Goal: Check status: Check status

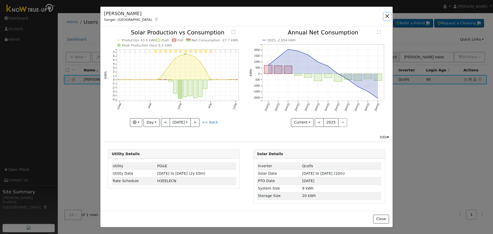
click at [387, 17] on button "button" at bounding box center [387, 16] width 7 height 7
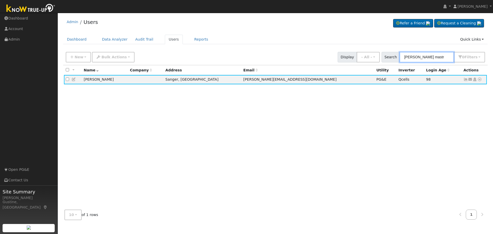
drag, startPoint x: 430, startPoint y: 53, endPoint x: 244, endPoint y: 45, distance: 186.1
click at [311, 46] on div "Admin Users Refer a Friend Request a Cleaning" at bounding box center [275, 119] width 430 height 209
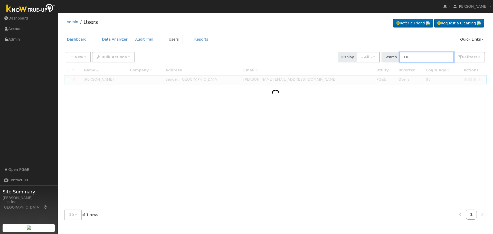
type input "H"
type input "Humb"
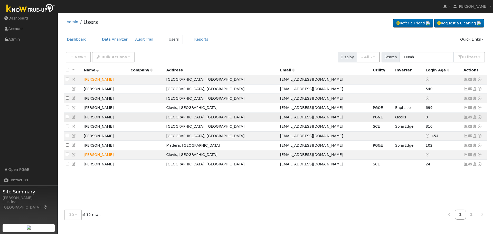
click at [465, 118] on icon at bounding box center [465, 117] width 5 height 4
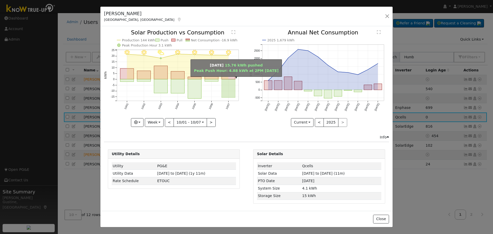
click at [227, 81] on rect "onclick=""" at bounding box center [229, 88] width 14 height 18
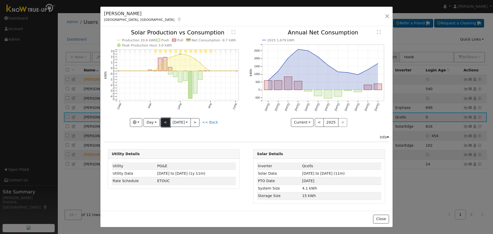
click at [165, 121] on button "<" at bounding box center [165, 122] width 9 height 9
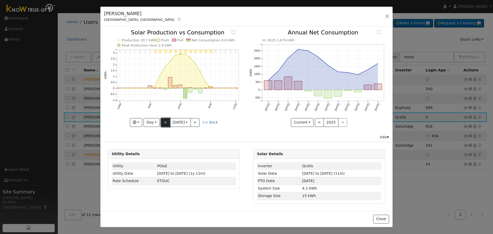
click at [165, 121] on button "<" at bounding box center [165, 122] width 9 height 9
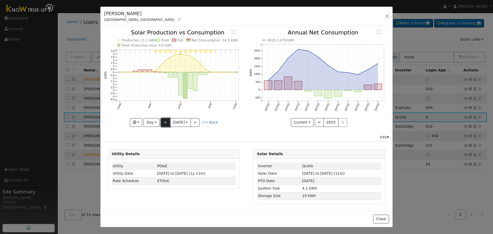
click at [165, 121] on button "<" at bounding box center [165, 122] width 9 height 9
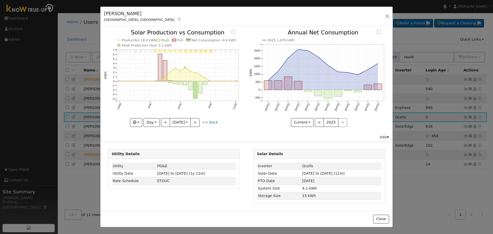
drag, startPoint x: 151, startPoint y: 117, endPoint x: 153, endPoint y: 122, distance: 5.0
click at [151, 117] on icon "11PM - Clear 10PM - Clear 9PM - Clear 8PM - Clear 7PM - Clear 6PM - Clear 5PM -…" at bounding box center [174, 78] width 140 height 96
click at [153, 122] on button "Day" at bounding box center [152, 122] width 16 height 9
click at [160, 148] on link "Month" at bounding box center [162, 147] width 36 height 7
type input "[DATE]"
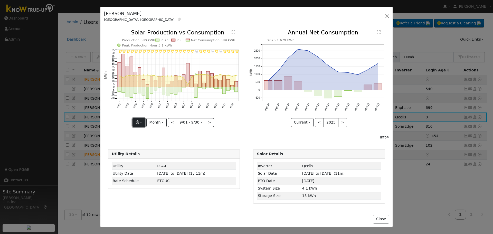
click at [142, 119] on button "button" at bounding box center [138, 122] width 13 height 9
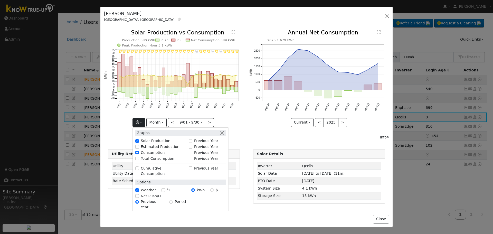
click at [155, 159] on label "Total Consumption" at bounding box center [158, 158] width 34 height 5
click at [139, 159] on input "Total Consumption" at bounding box center [137, 159] width 4 height 4
checkbox input "true"
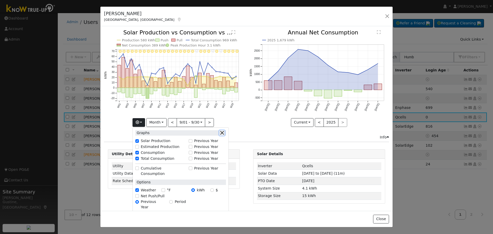
click at [223, 132] on button "button" at bounding box center [221, 132] width 5 height 5
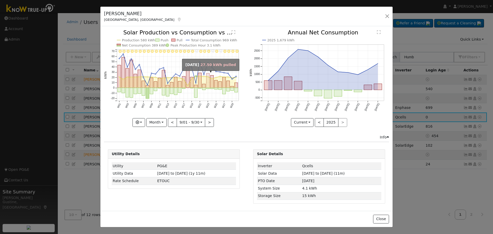
click at [208, 81] on rect "onclick=""" at bounding box center [207, 80] width 3 height 14
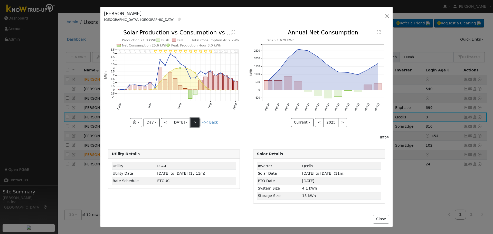
click at [196, 122] on button ">" at bounding box center [195, 122] width 9 height 9
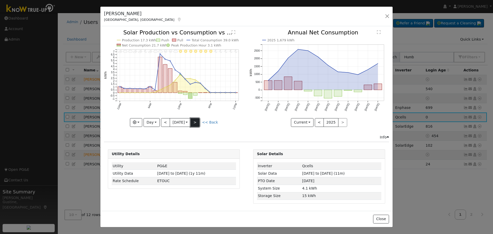
click at [196, 121] on button ">" at bounding box center [195, 122] width 9 height 9
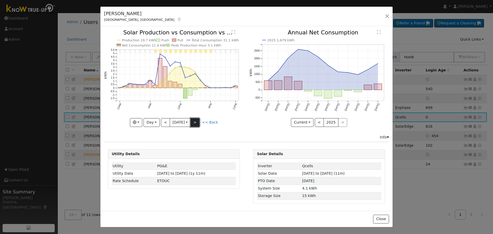
click at [196, 121] on button ">" at bounding box center [195, 122] width 9 height 9
click at [194, 121] on button ">" at bounding box center [195, 122] width 9 height 9
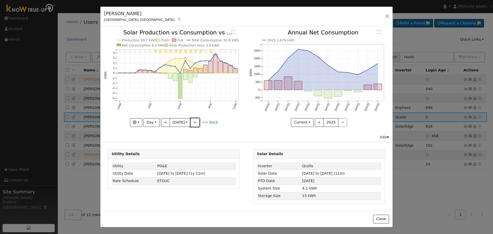
click at [194, 121] on button ">" at bounding box center [195, 122] width 9 height 9
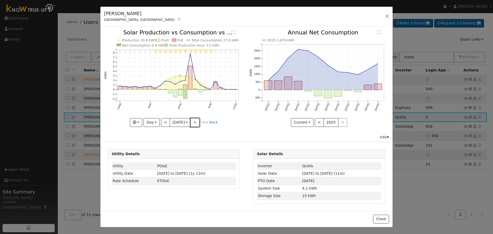
click at [194, 121] on button ">" at bounding box center [195, 122] width 9 height 9
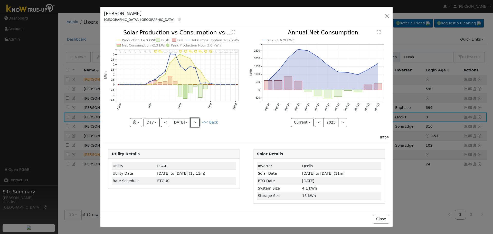
click at [194, 121] on button ">" at bounding box center [195, 122] width 9 height 9
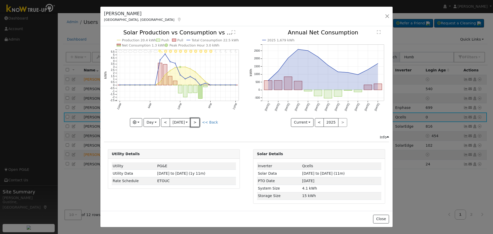
click at [194, 121] on button ">" at bounding box center [195, 122] width 9 height 9
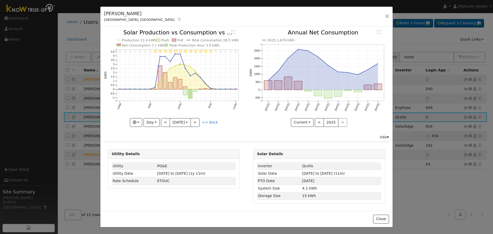
click at [191, 121] on input "[DATE]" at bounding box center [180, 122] width 21 height 8
click at [200, 120] on button ">" at bounding box center [195, 122] width 9 height 9
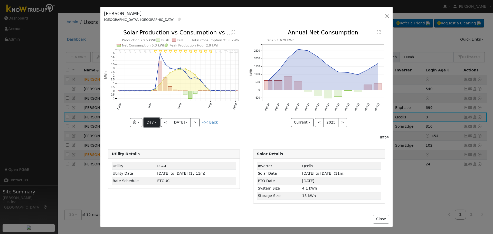
click at [148, 123] on button "Day" at bounding box center [152, 122] width 16 height 9
click at [164, 156] on link "Year" at bounding box center [162, 154] width 36 height 7
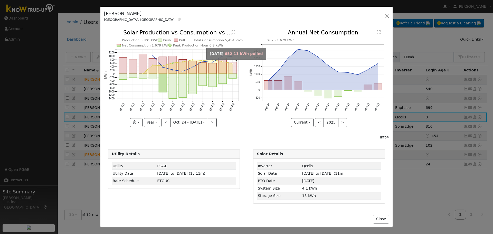
click at [233, 70] on rect "onclick=""" at bounding box center [233, 68] width 8 height 12
type input "[DATE]"
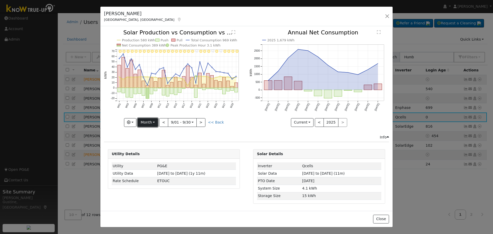
click at [157, 123] on button "Month" at bounding box center [148, 122] width 20 height 9
click at [162, 159] on link "Custom" at bounding box center [156, 161] width 36 height 7
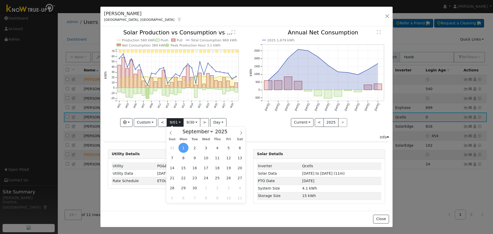
click at [173, 119] on input "[DATE]" at bounding box center [175, 122] width 16 height 8
click at [212, 147] on span "4" at bounding box center [217, 148] width 10 height 10
type input "[DATE]"
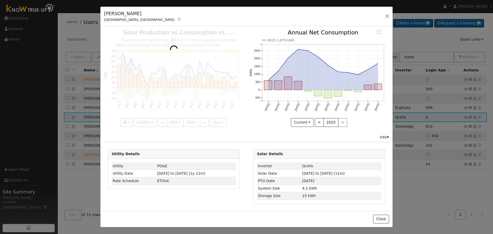
scroll to position [0, 4]
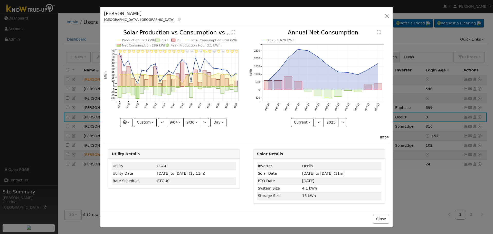
click at [188, 120] on input "[DATE]" at bounding box center [192, 122] width 16 height 8
click at [236, 188] on span "2" at bounding box center [234, 188] width 10 height 10
type input "[DATE]"
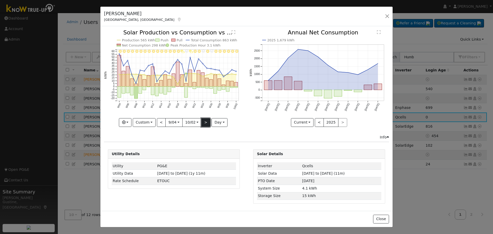
click at [207, 120] on button ">" at bounding box center [205, 122] width 9 height 9
type input "[DATE]"
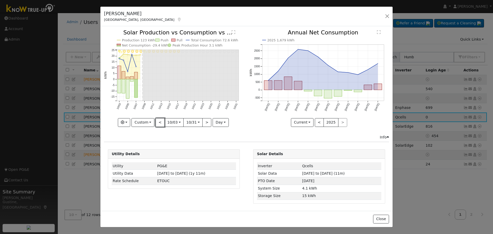
click at [164, 127] on div "10/31 - Error: Unknown weather 10/30 - Error: Unknown weather 10/29 - Error: Un…" at bounding box center [173, 82] width 145 height 105
click at [163, 125] on button "<" at bounding box center [160, 122] width 9 height 9
type input "[DATE]"
